Goal: Task Accomplishment & Management: Complete application form

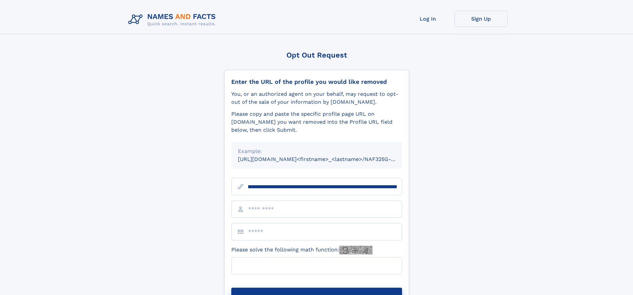
scroll to position [0, 85]
type input "**********"
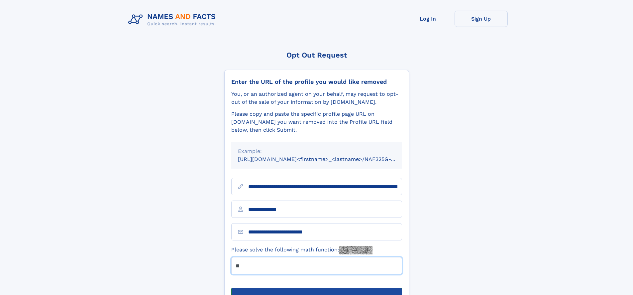
type input "**"
click at [316, 287] on button "Submit Opt Out Request" at bounding box center [316, 297] width 171 height 21
